Goal: Task Accomplishment & Management: Complete application form

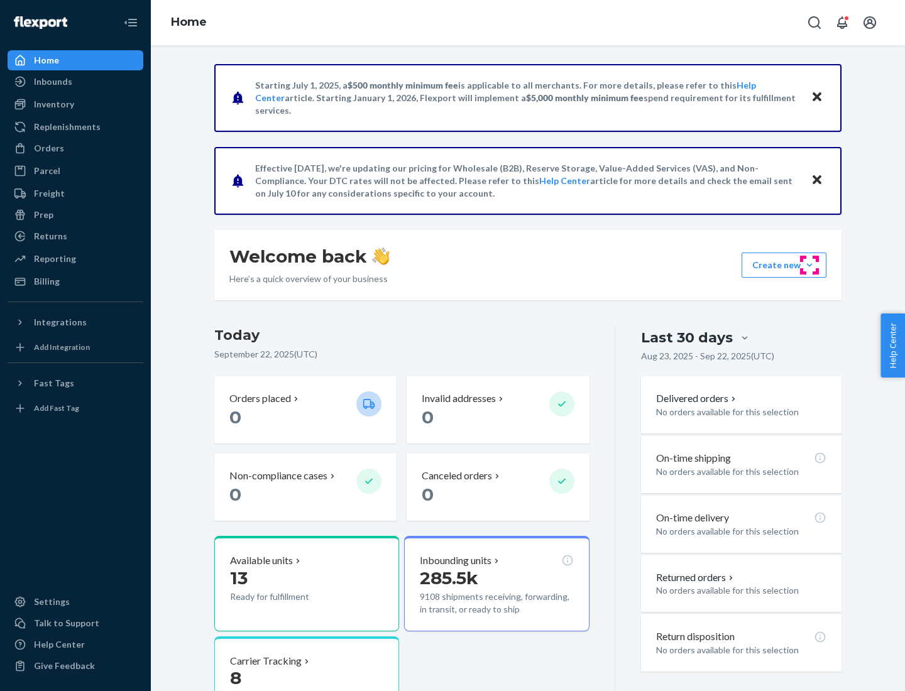
click at [810, 265] on button "Create new Create new inbound Create new order Create new product" at bounding box center [784, 265] width 85 height 25
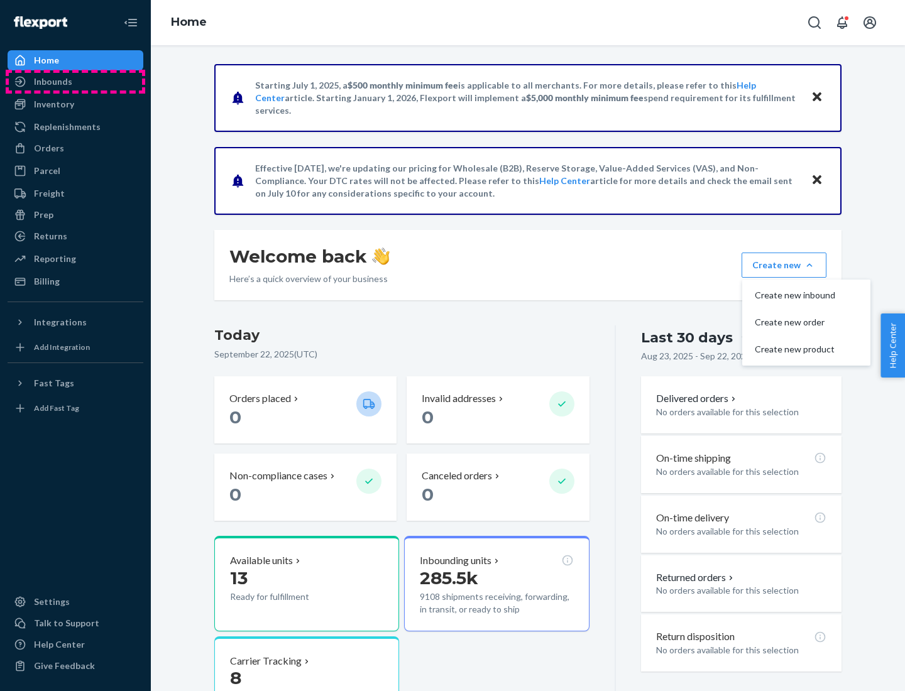
click at [75, 82] on div "Inbounds" at bounding box center [75, 82] width 133 height 18
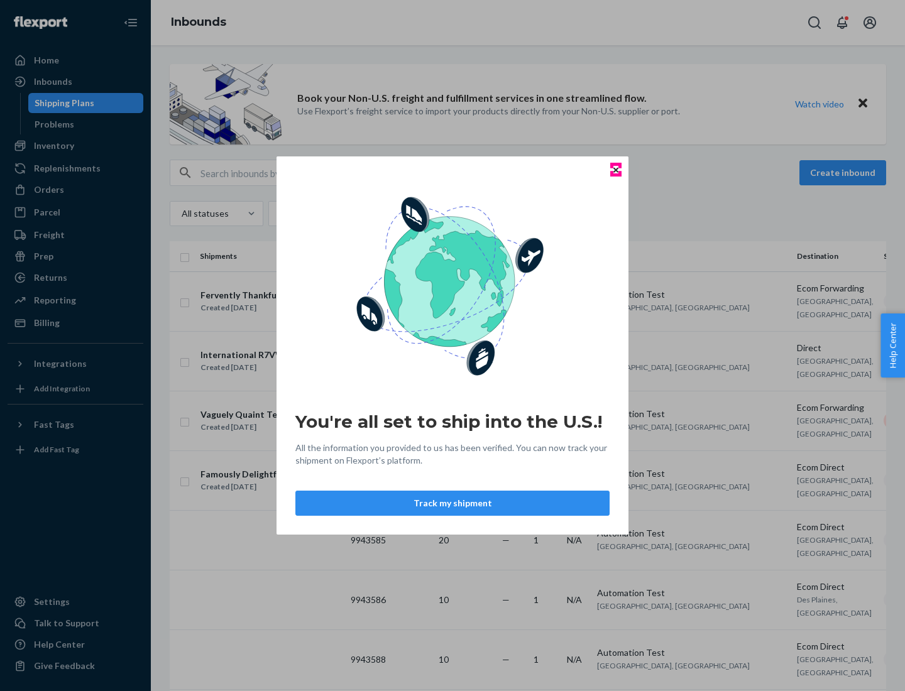
click at [615, 170] on icon "Close" at bounding box center [615, 169] width 5 height 5
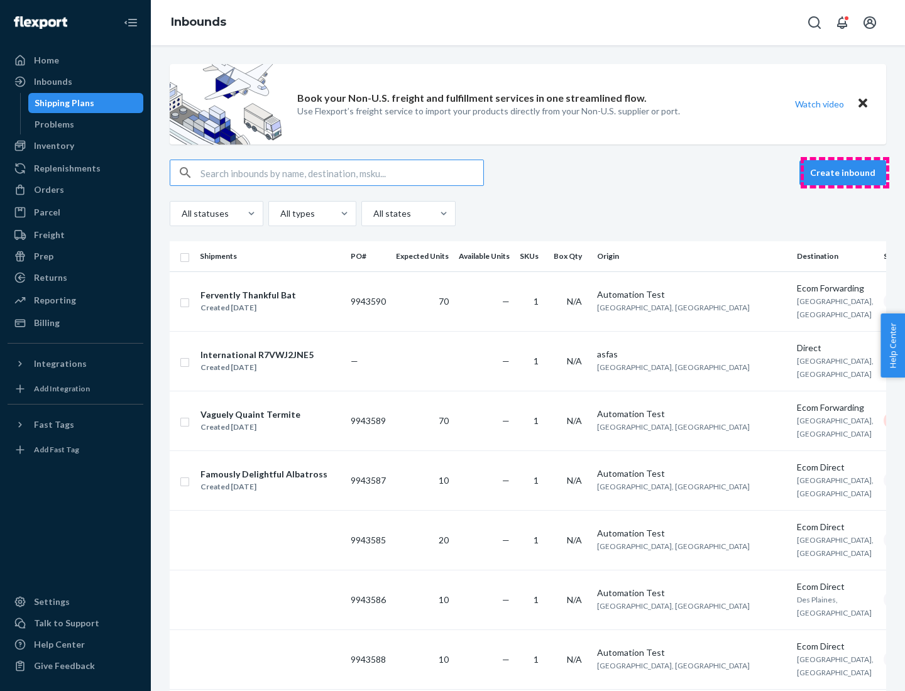
click at [845, 173] on button "Create inbound" at bounding box center [843, 172] width 87 height 25
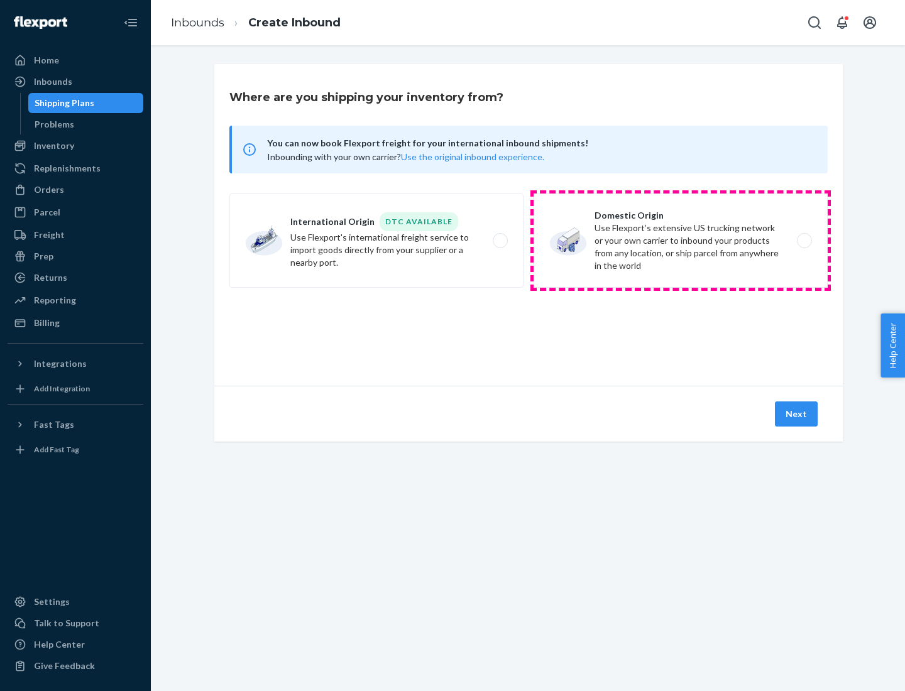
click at [681, 241] on label "Domestic Origin Use Flexport’s extensive US trucking network or your own carrie…" at bounding box center [681, 241] width 294 height 94
click at [804, 241] on input "Domestic Origin Use Flexport’s extensive US trucking network or your own carrie…" at bounding box center [808, 241] width 8 height 8
radio input "true"
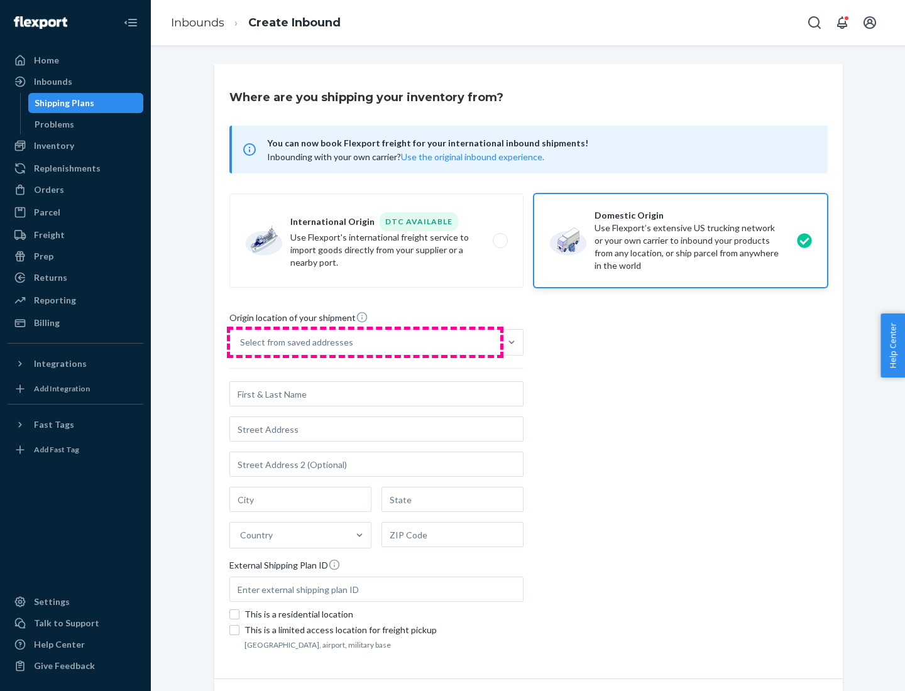
click at [365, 343] on div "Select from saved addresses" at bounding box center [365, 342] width 270 height 25
click at [241, 343] on input "Select from saved addresses" at bounding box center [240, 342] width 1 height 13
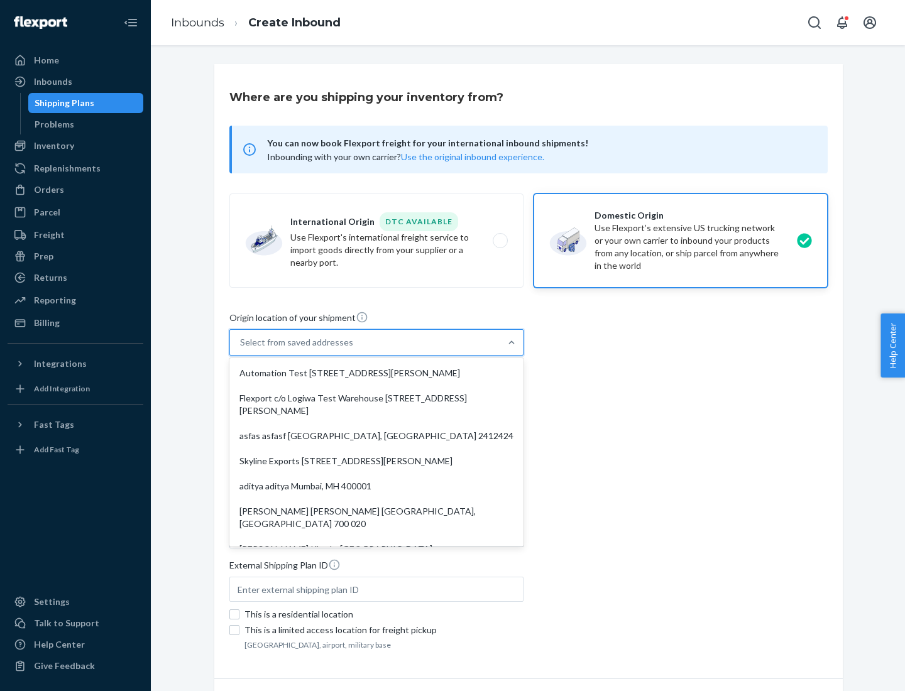
scroll to position [5, 0]
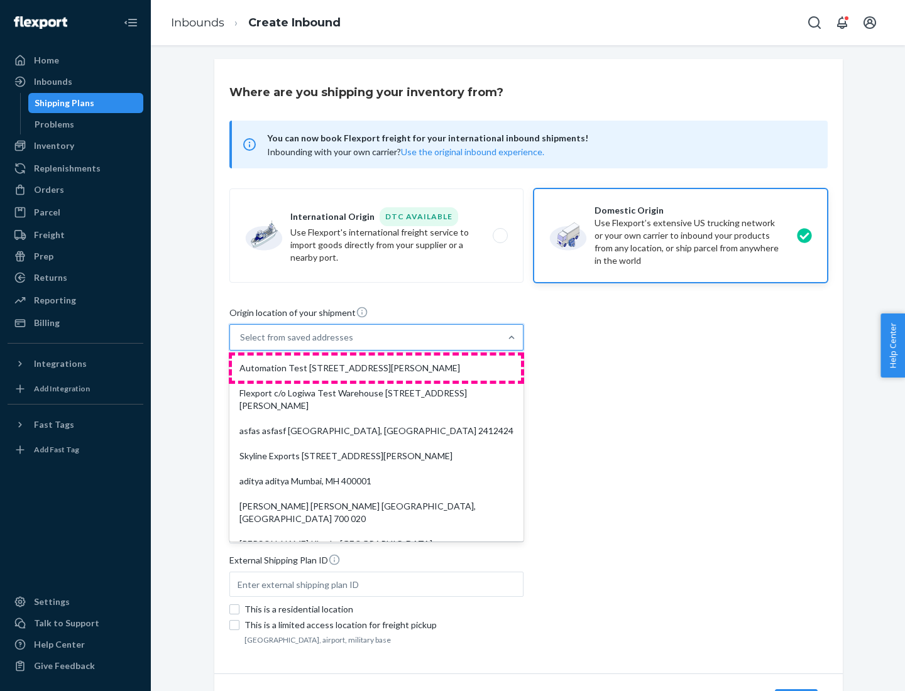
click at [376, 368] on div "Automation Test [STREET_ADDRESS][PERSON_NAME]" at bounding box center [376, 368] width 289 height 25
click at [241, 344] on input "option Automation Test [STREET_ADDRESS][PERSON_NAME]. 9 results available. Use …" at bounding box center [240, 337] width 1 height 13
type input "Automation Test"
type input "9th Floor"
type input "[GEOGRAPHIC_DATA]"
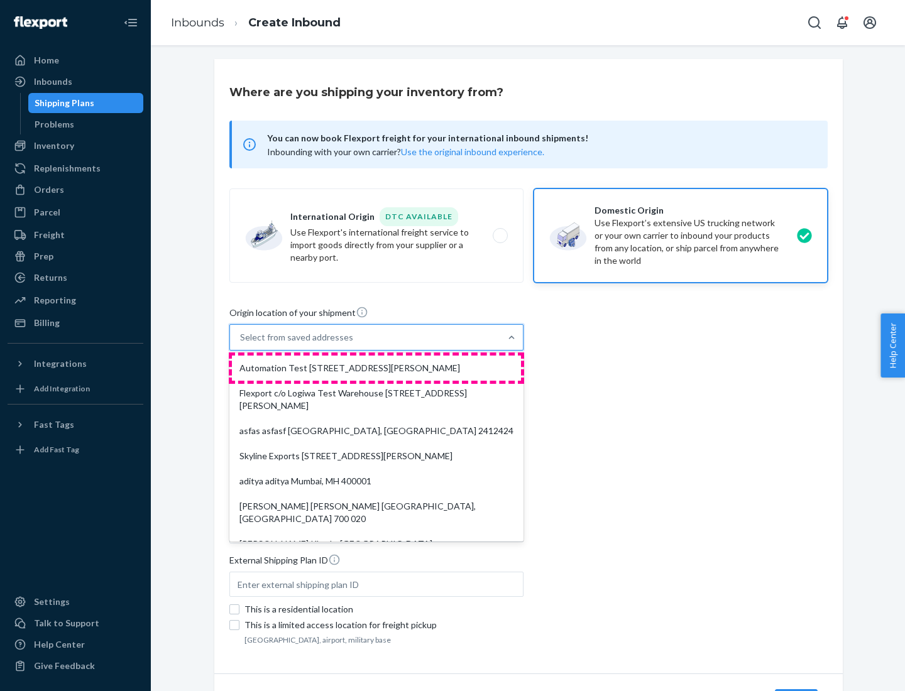
type input "CA"
type input "94104"
type input "[STREET_ADDRESS][PERSON_NAME]"
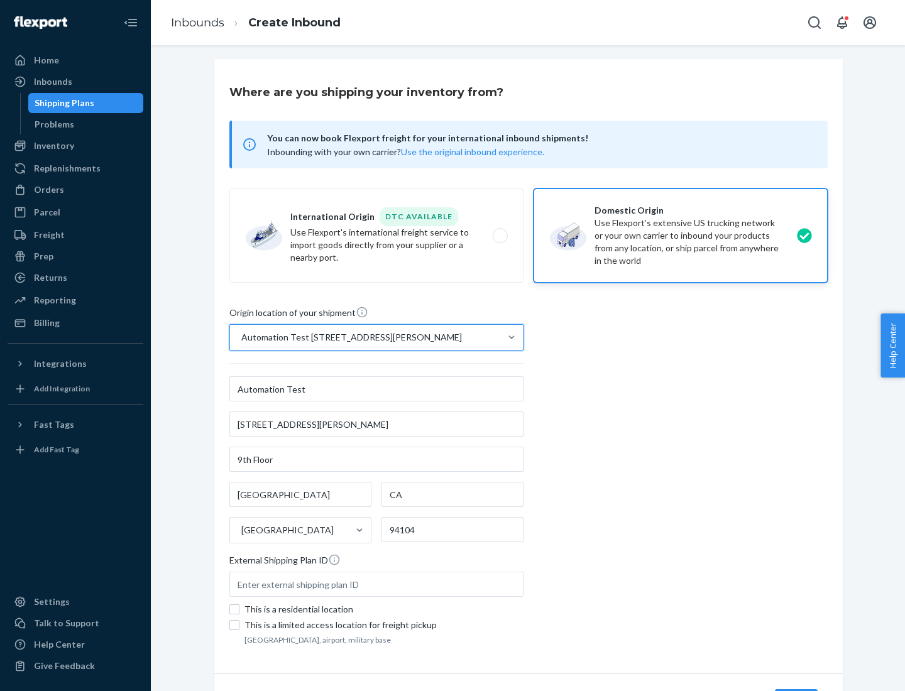
scroll to position [74, 0]
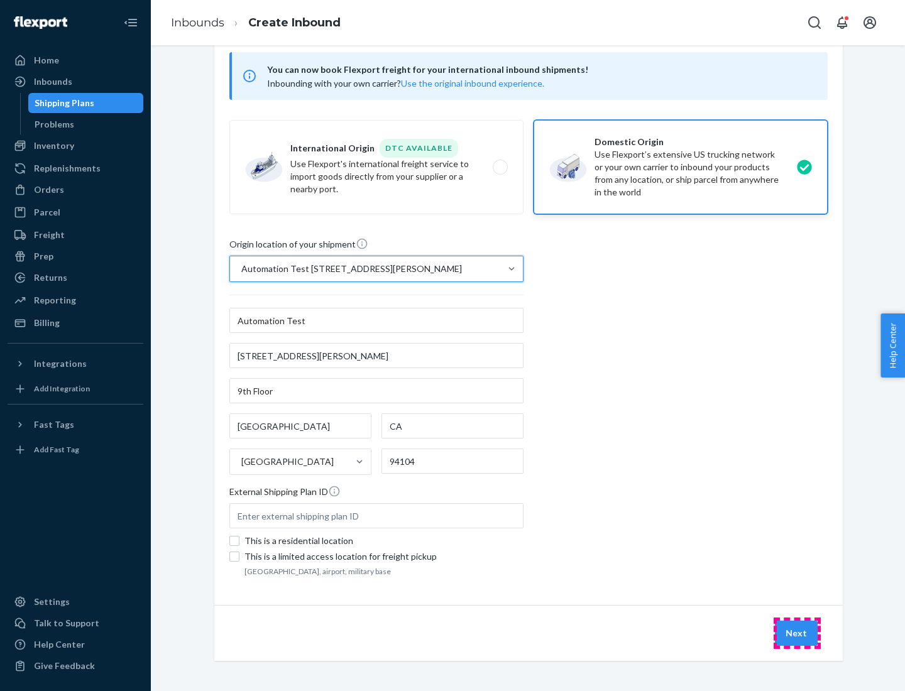
click at [797, 634] on button "Next" at bounding box center [796, 633] width 43 height 25
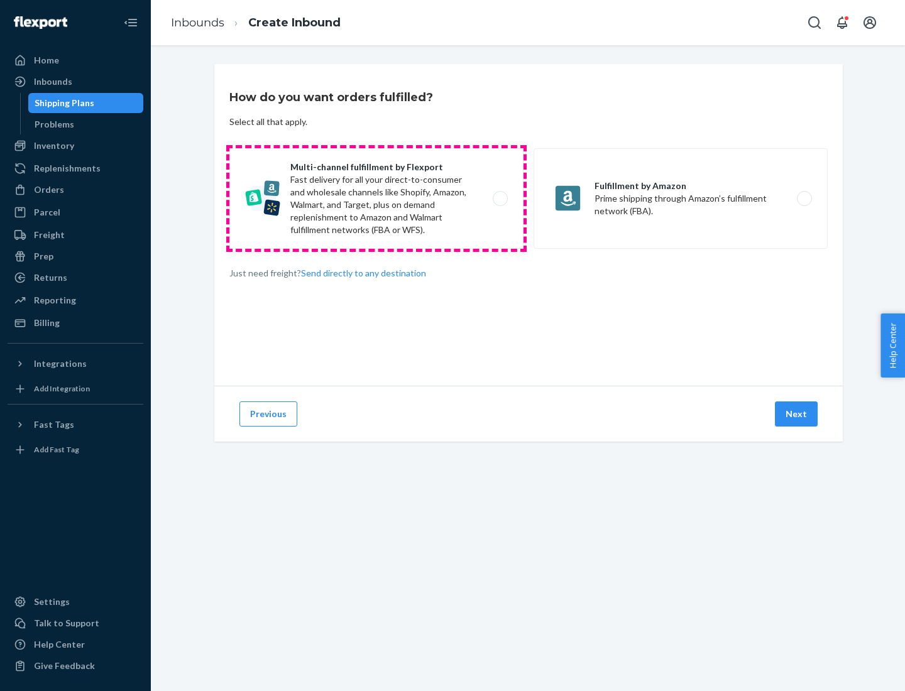
click at [376, 199] on label "Multi-channel fulfillment by Flexport Fast delivery for all your direct-to-cons…" at bounding box center [376, 198] width 294 height 101
click at [500, 199] on input "Multi-channel fulfillment by Flexport Fast delivery for all your direct-to-cons…" at bounding box center [504, 199] width 8 height 8
radio input "true"
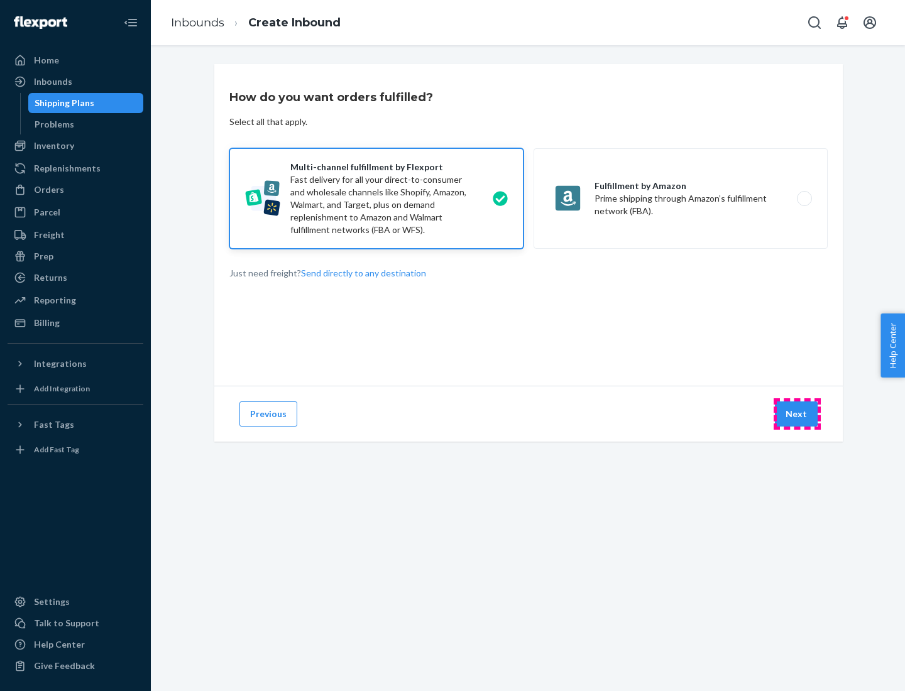
click at [797, 414] on button "Next" at bounding box center [796, 414] width 43 height 25
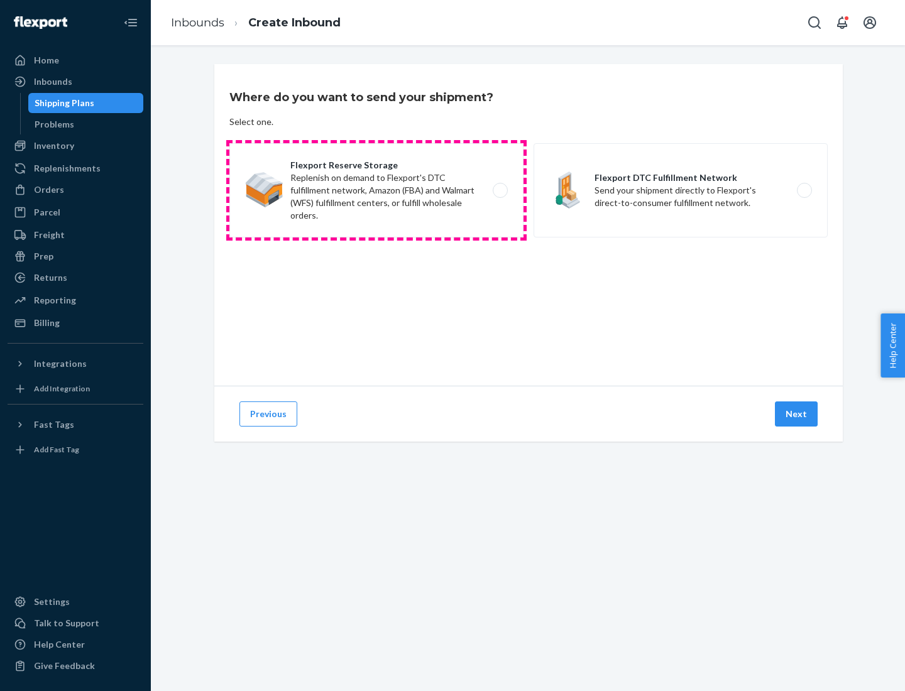
click at [376, 190] on label "Flexport Reserve Storage Replenish on demand to Flexport's DTC fulfillment netw…" at bounding box center [376, 190] width 294 height 94
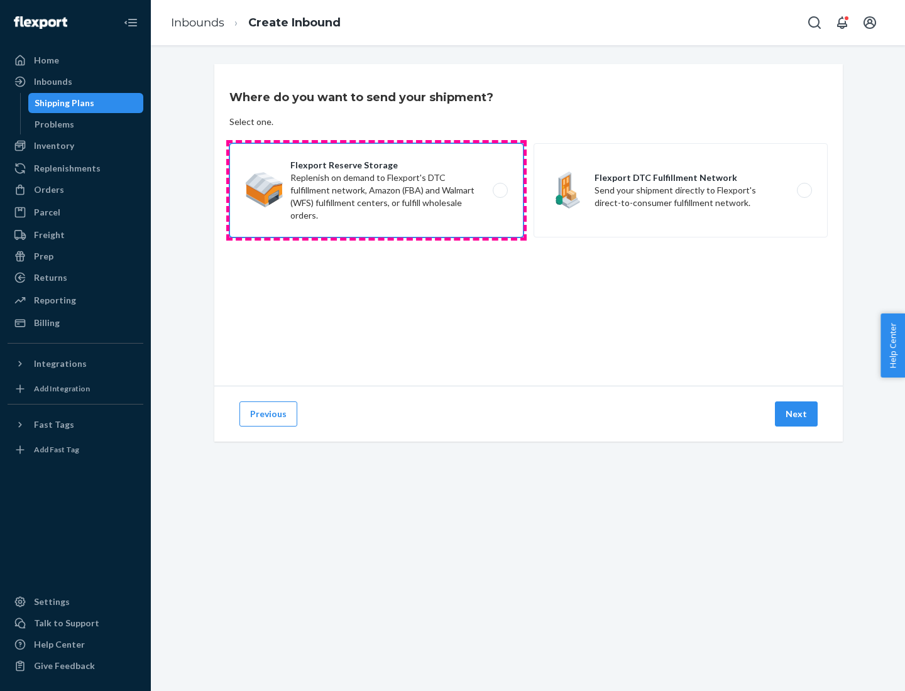
click at [500, 190] on input "Flexport Reserve Storage Replenish on demand to Flexport's DTC fulfillment netw…" at bounding box center [504, 191] width 8 height 8
radio input "true"
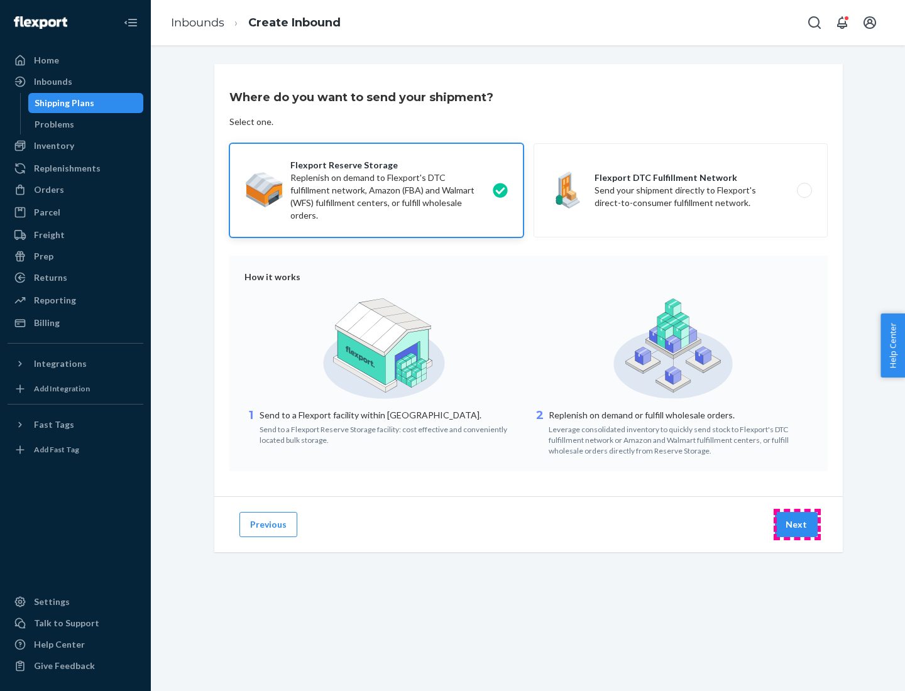
click at [797, 525] on button "Next" at bounding box center [796, 524] width 43 height 25
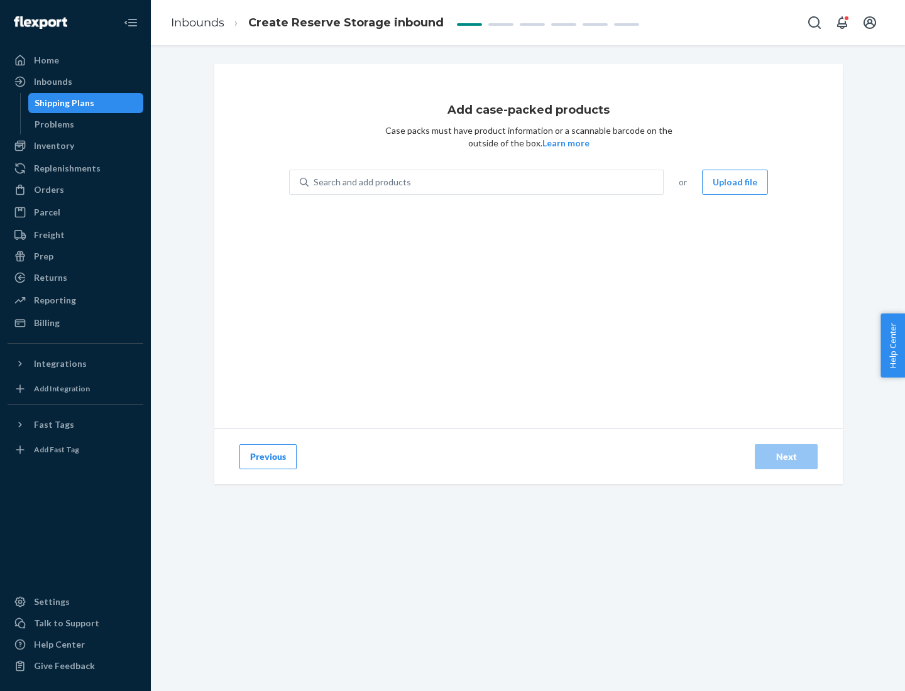
click at [486, 182] on div "Search and add products" at bounding box center [486, 182] width 354 height 23
click at [315, 182] on input "Search and add products" at bounding box center [314, 182] width 1 height 13
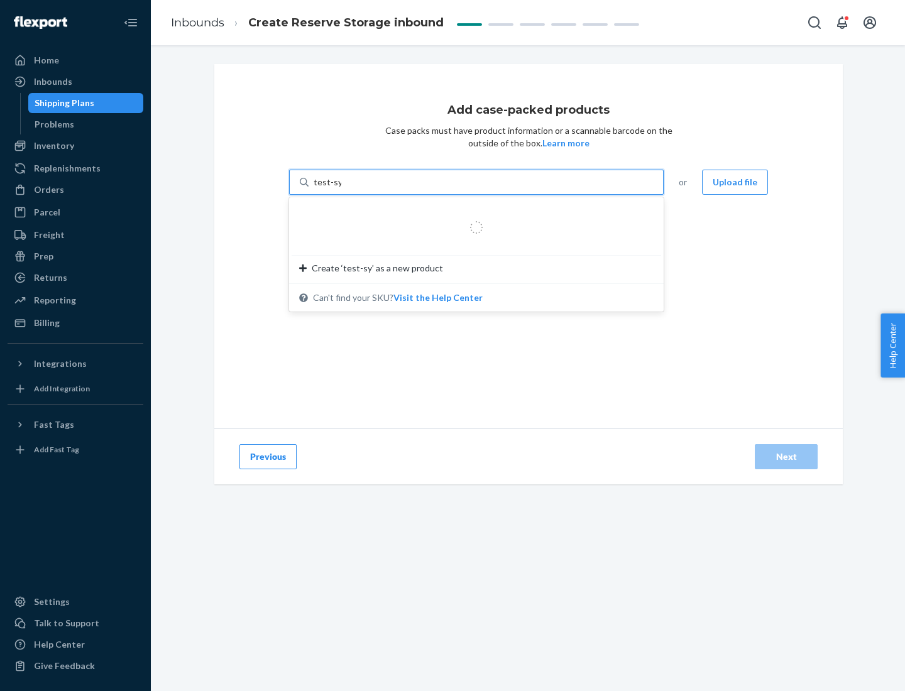
type input "test-syn"
click at [472, 212] on div "test - syn - test" at bounding box center [471, 212] width 344 height 13
click at [346, 189] on input "test-syn" at bounding box center [330, 182] width 33 height 13
type input "1"
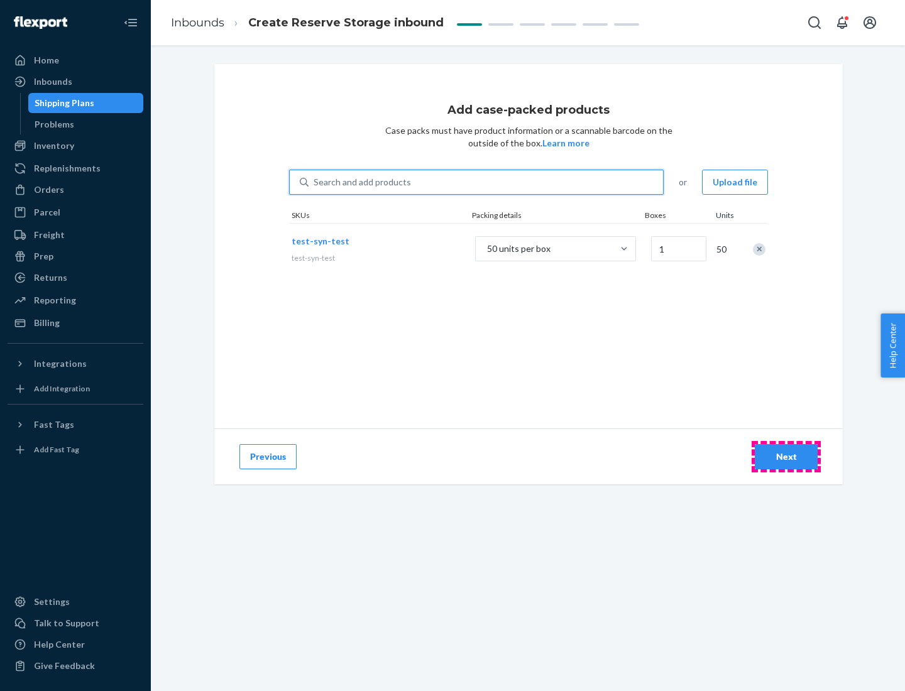
click at [786, 457] on div "Next" at bounding box center [786, 457] width 41 height 13
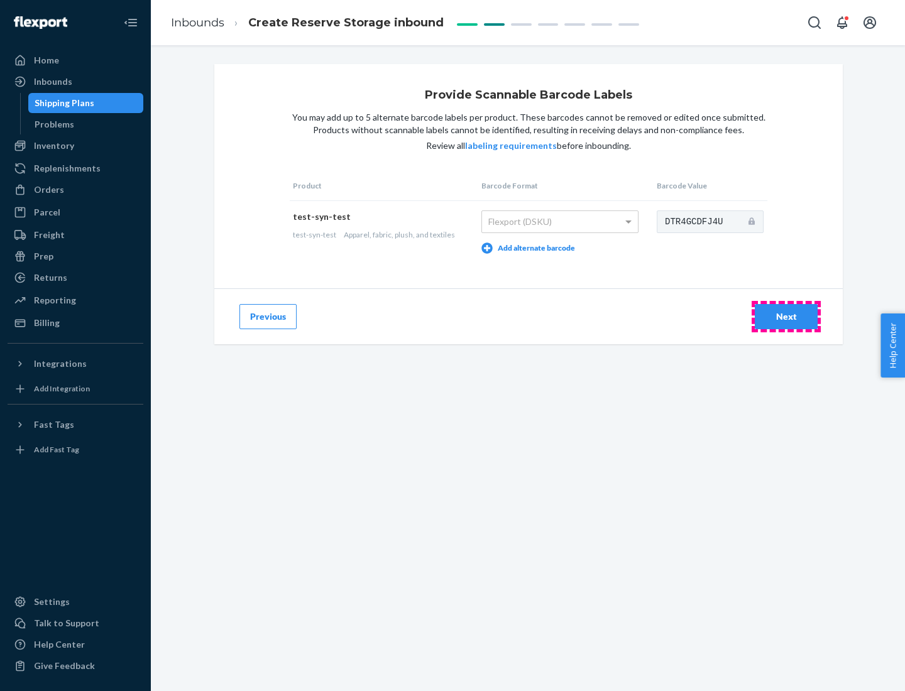
click at [786, 316] on div "Next" at bounding box center [786, 317] width 41 height 13
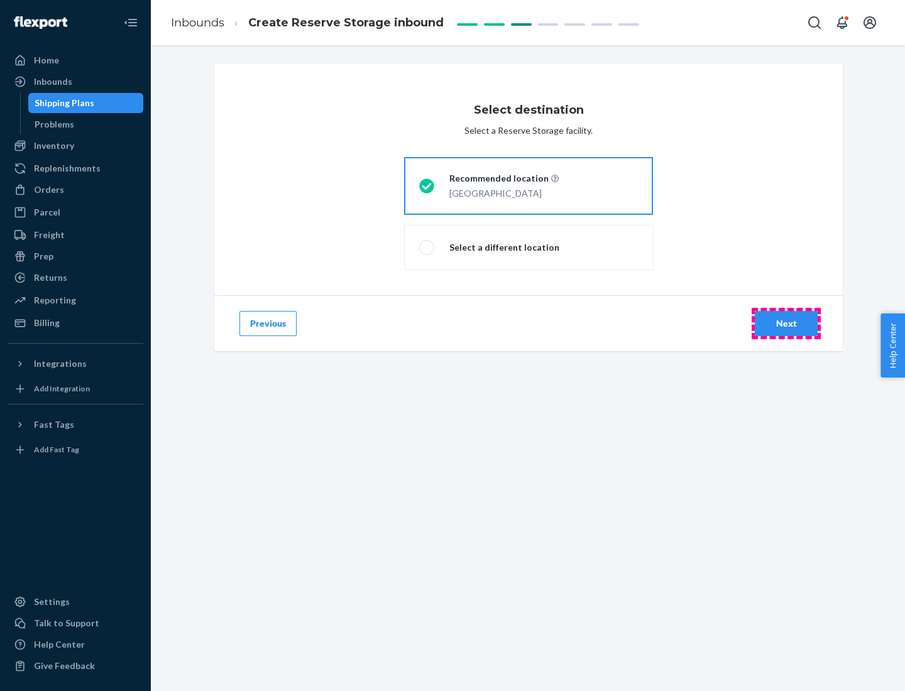
click at [786, 324] on div "Next" at bounding box center [786, 323] width 41 height 13
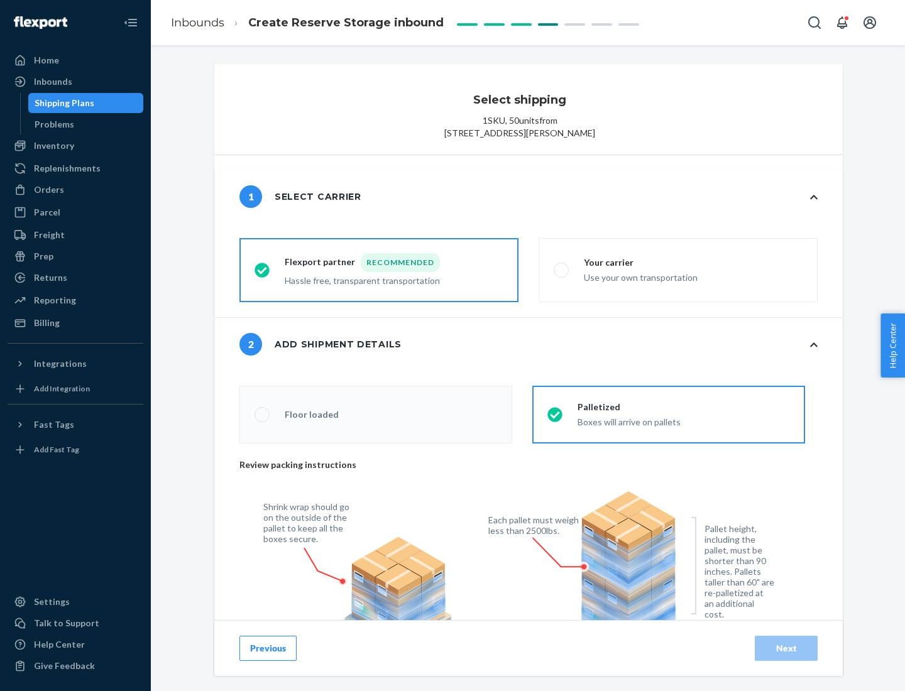
radio input "false"
type input "1"
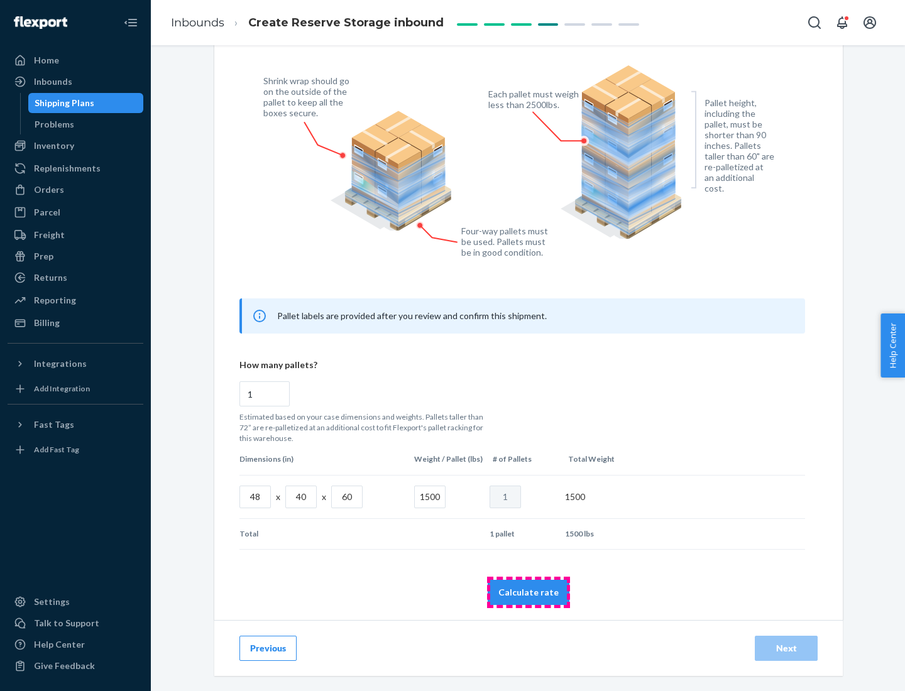
click at [529, 592] on button "Calculate rate" at bounding box center [529, 592] width 82 height 25
radio input "false"
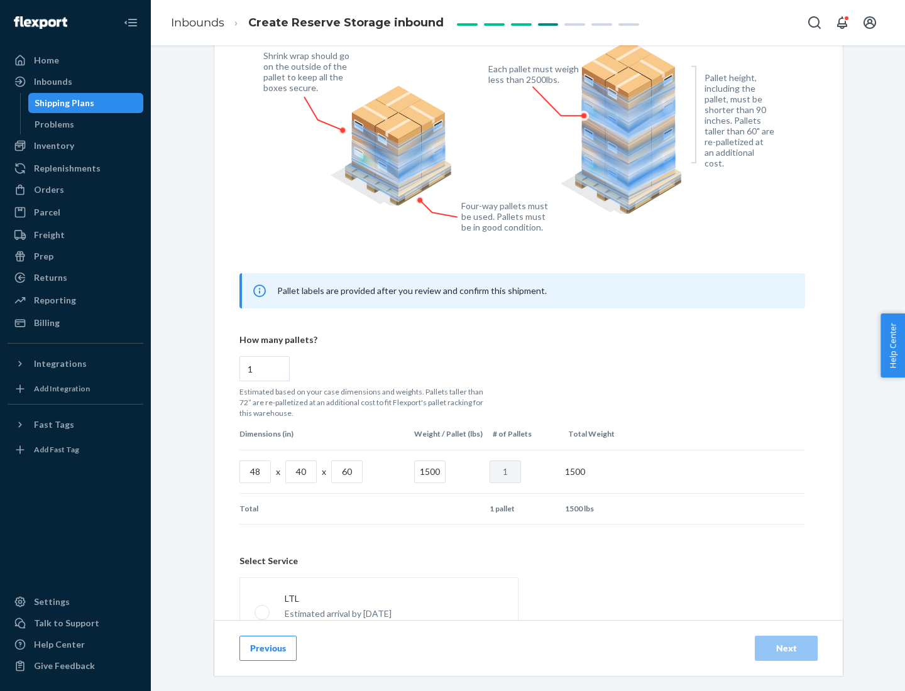
scroll to position [556, 0]
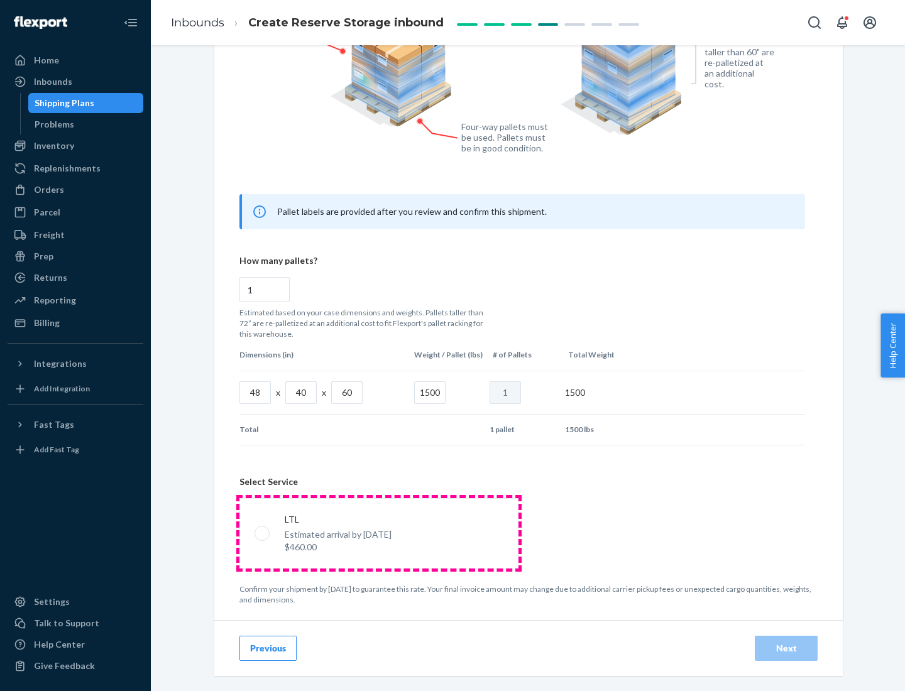
click at [378, 533] on p "Estimated arrival by [DATE]" at bounding box center [338, 535] width 107 height 13
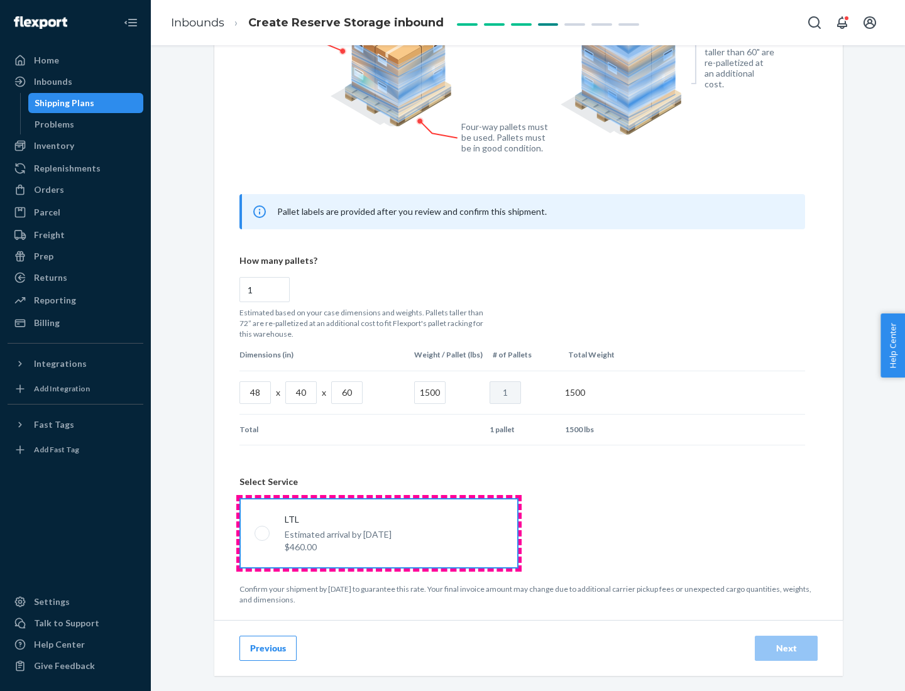
click at [263, 533] on input "LTL Estimated arrival by [DATE] $460.00" at bounding box center [259, 533] width 8 height 8
radio input "true"
radio input "false"
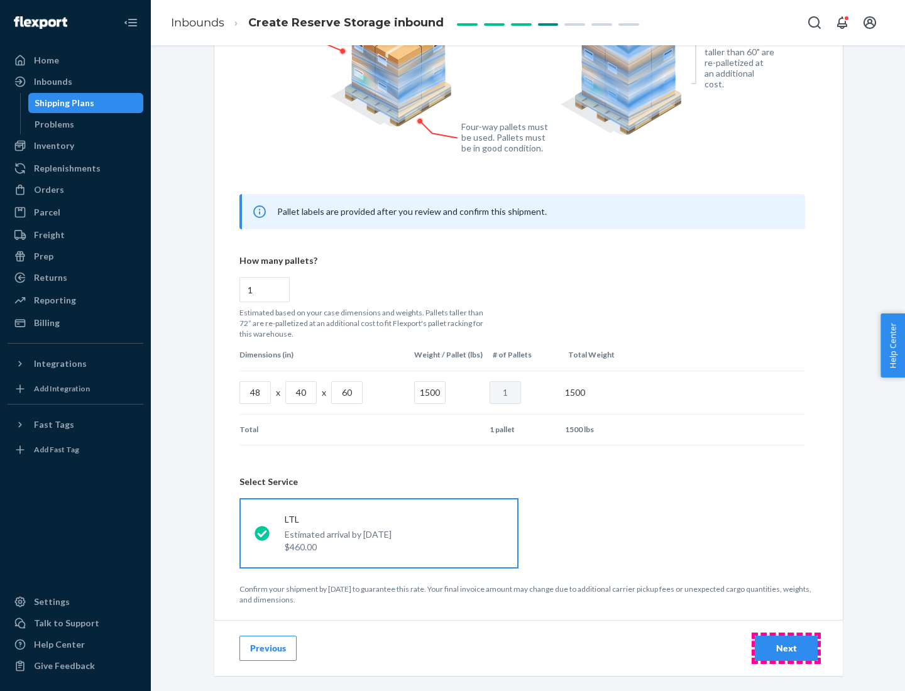
click at [786, 648] on div "Next" at bounding box center [786, 648] width 41 height 13
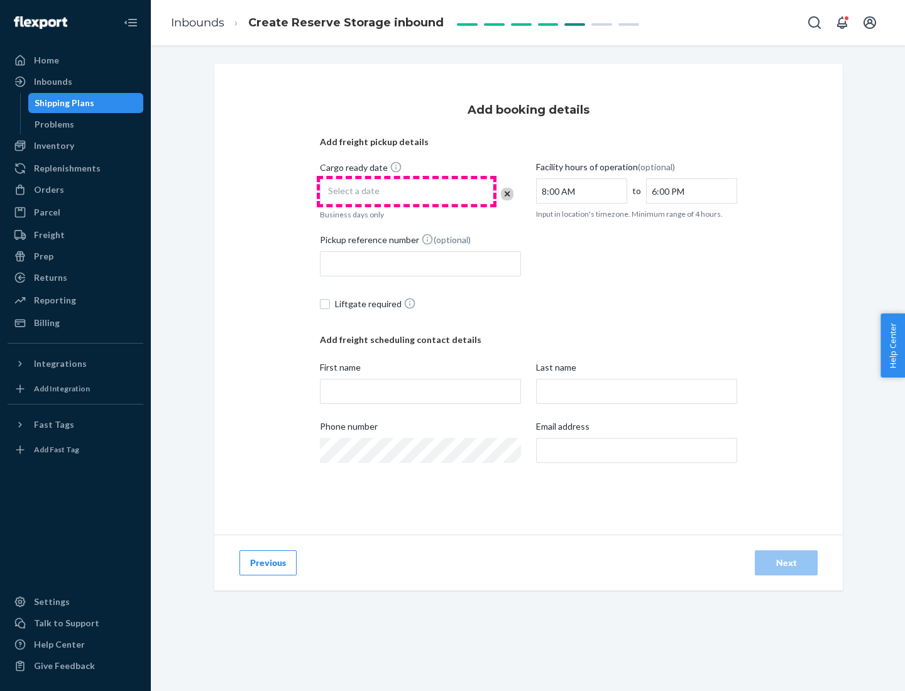
click at [407, 192] on div "Select a date" at bounding box center [406, 191] width 173 height 25
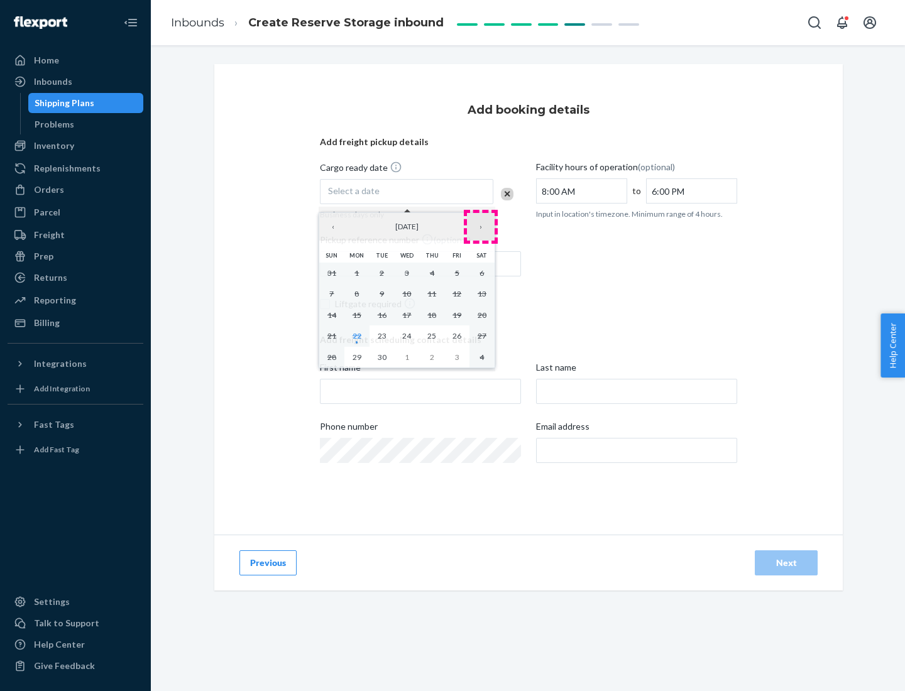
click at [481, 227] on button "›" at bounding box center [481, 227] width 28 height 28
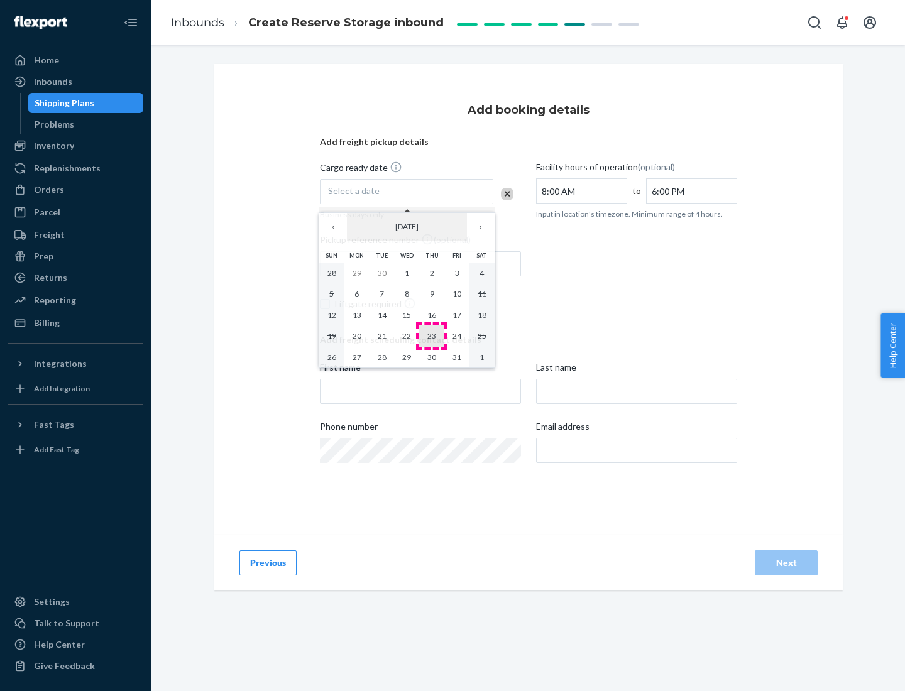
click at [432, 336] on abbr "23" at bounding box center [431, 335] width 9 height 9
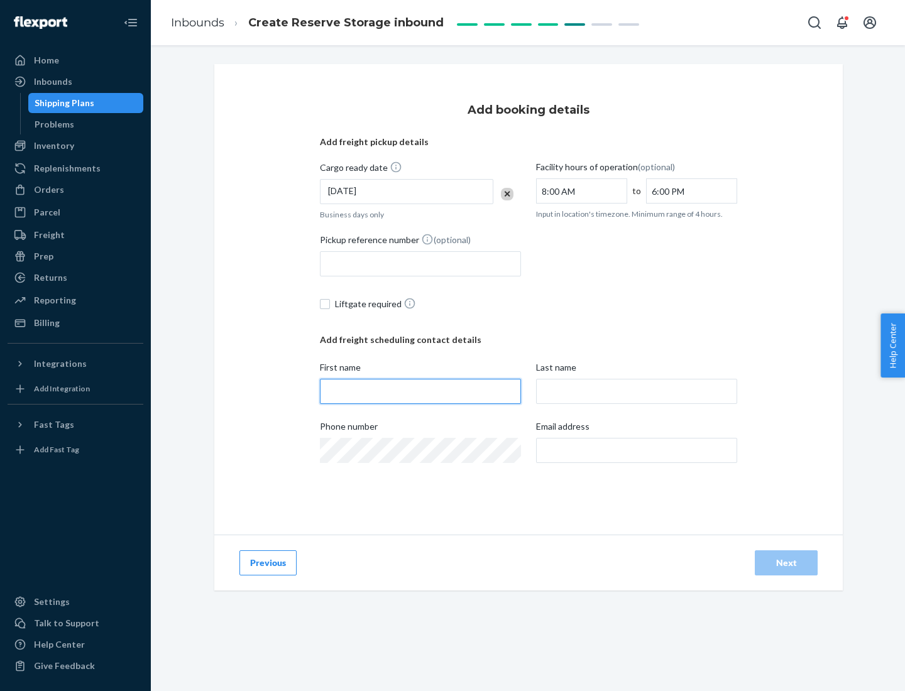
click at [420, 392] on input "First name" at bounding box center [420, 391] width 201 height 25
type input "[PERSON_NAME]"
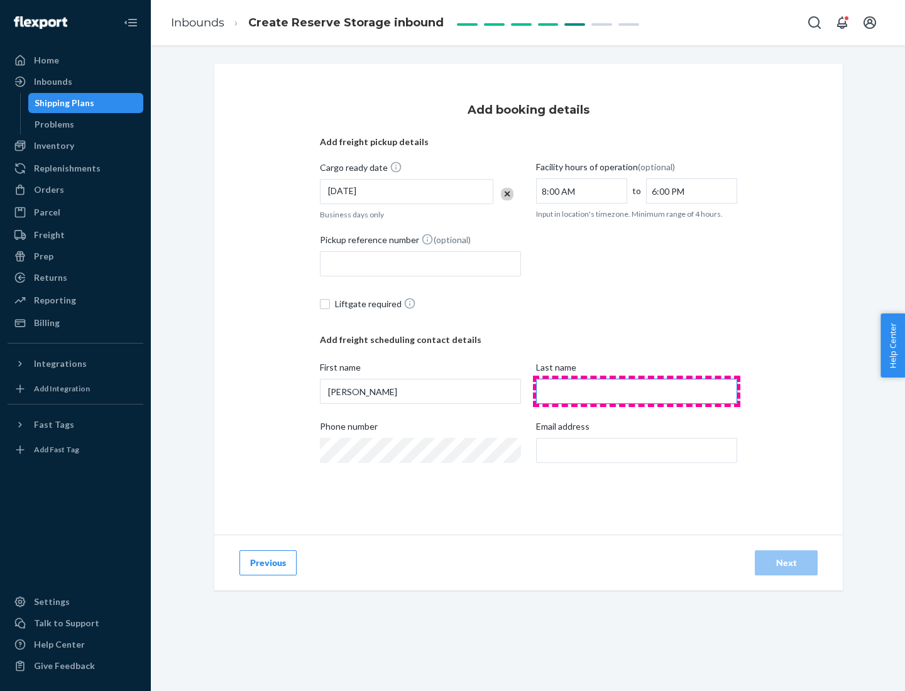
click at [637, 392] on input "Last name" at bounding box center [636, 391] width 201 height 25
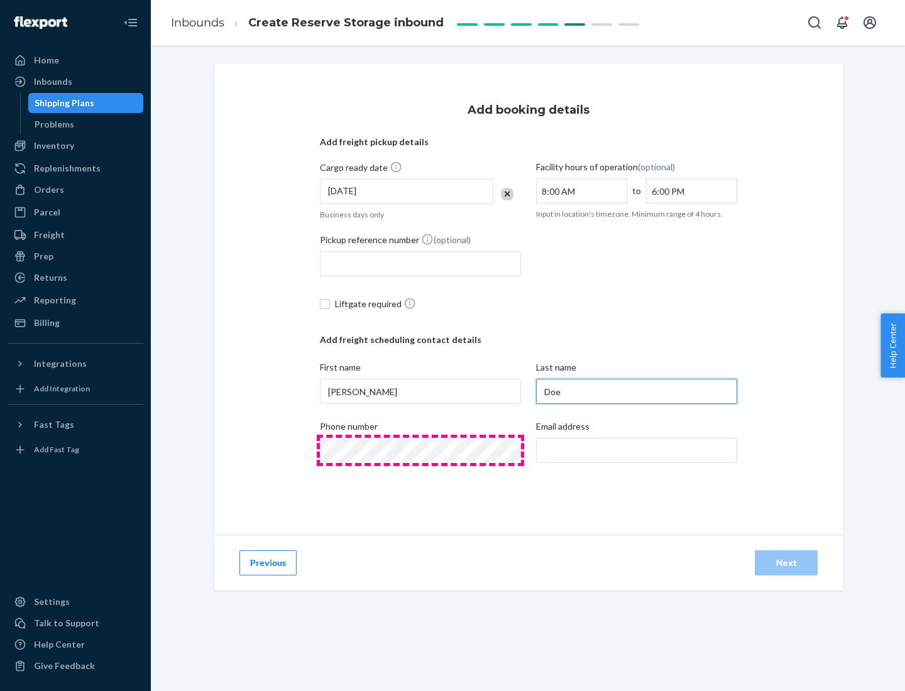
type input "Doe"
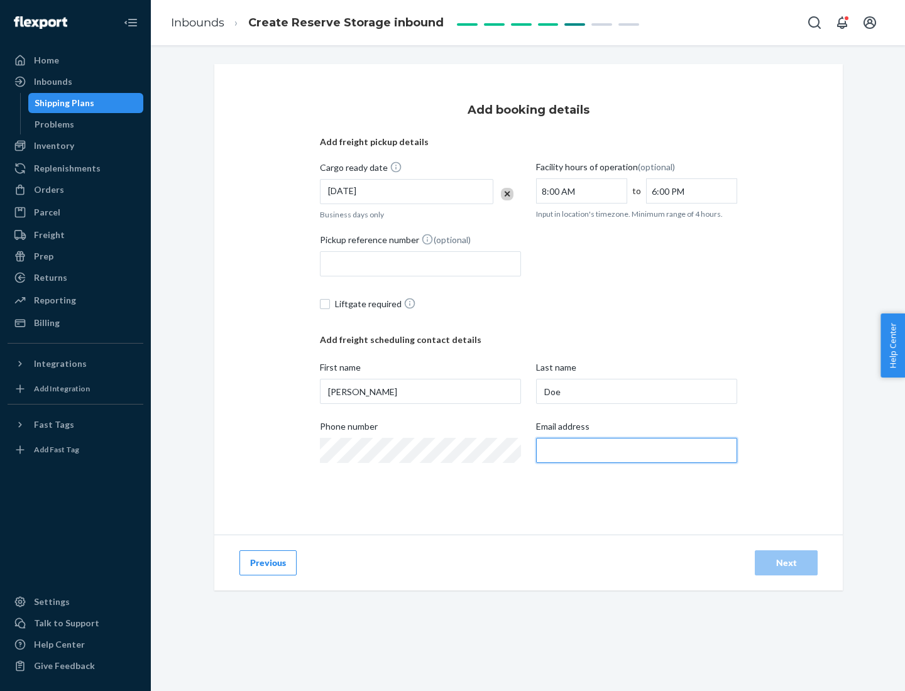
click at [637, 451] on input "Email address" at bounding box center [636, 450] width 201 height 25
type input "[EMAIL_ADDRESS][DOMAIN_NAME]"
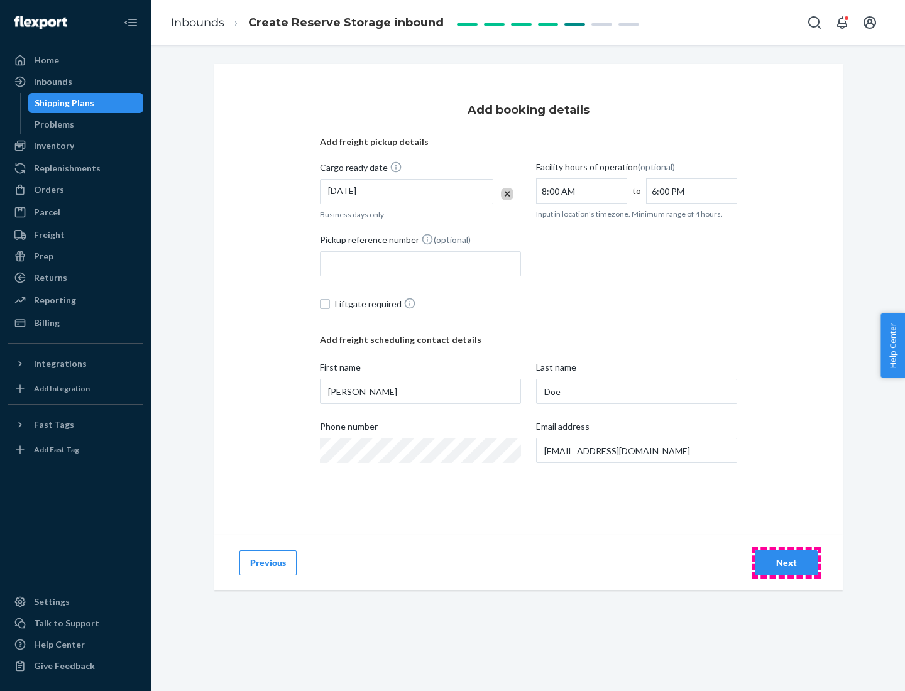
click at [786, 563] on div "Next" at bounding box center [786, 563] width 41 height 13
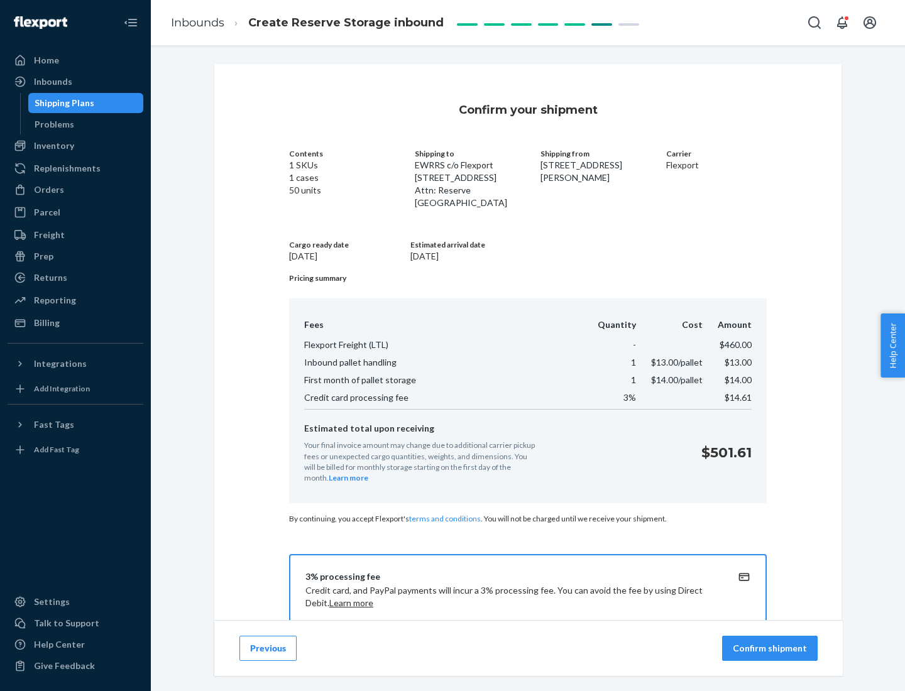
scroll to position [181, 0]
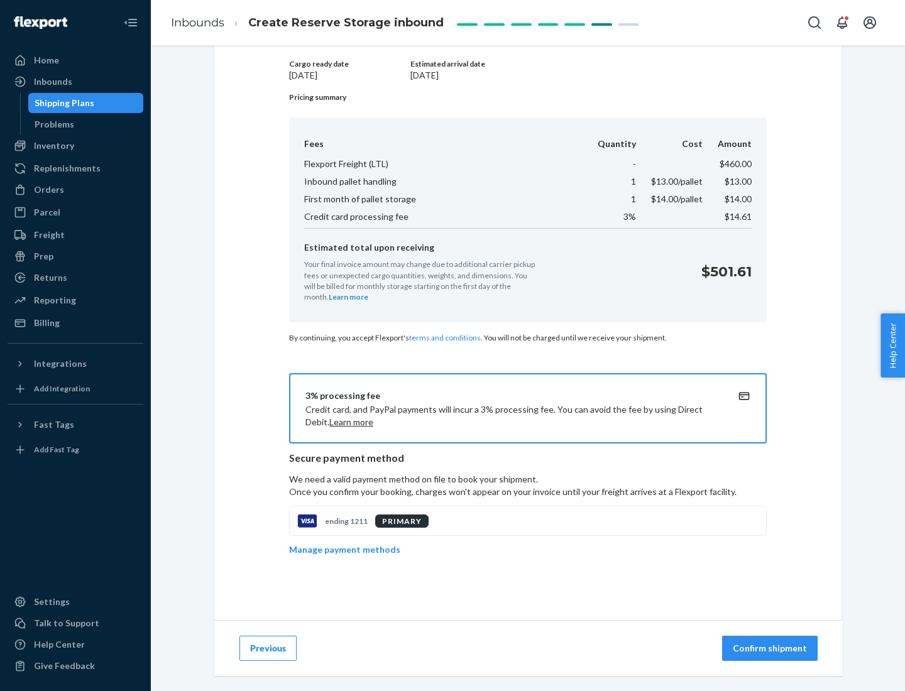
click at [771, 649] on p "Confirm shipment" at bounding box center [770, 648] width 74 height 13
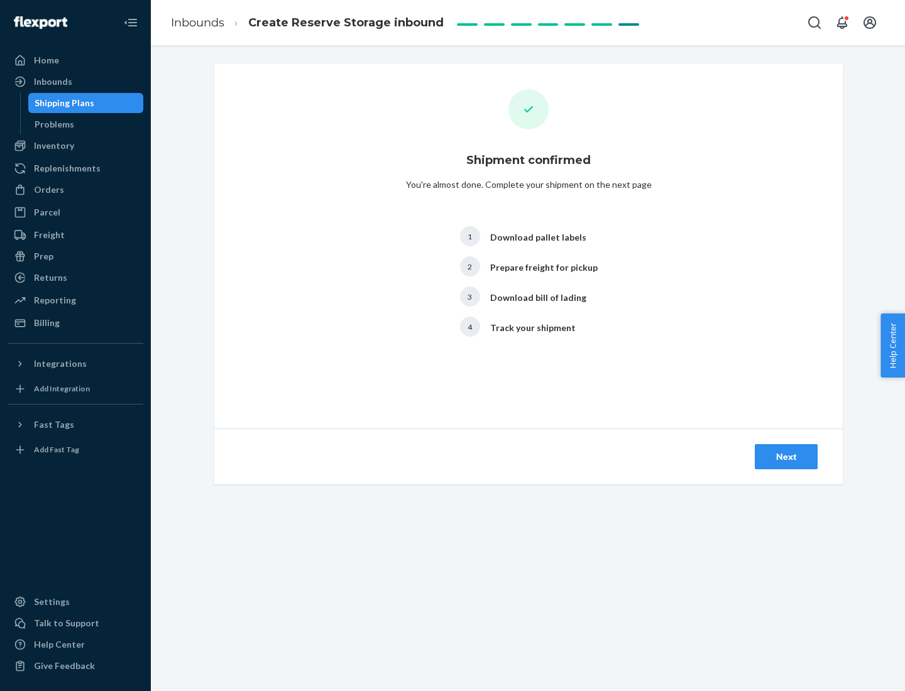
click at [786, 457] on div "Next" at bounding box center [786, 457] width 41 height 13
